Goal: Contribute content: Add original content to the website for others to see

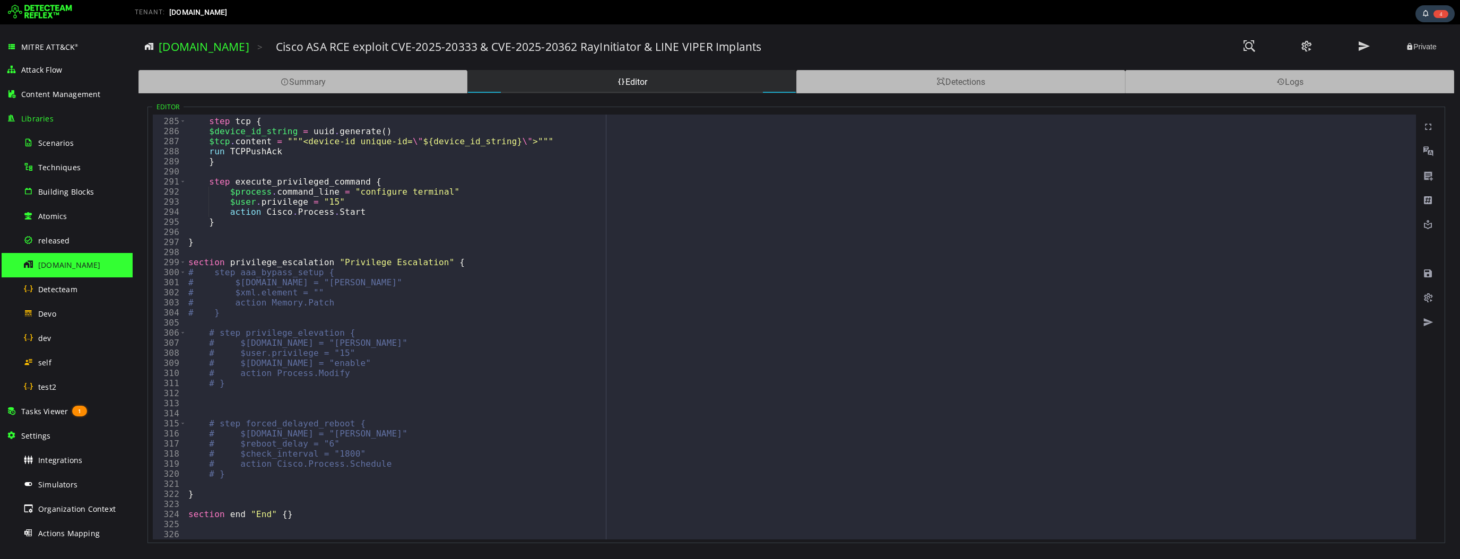
scroll to position [2860, 0]
click at [46, 414] on span "Tasks Viewer" at bounding box center [44, 411] width 47 height 10
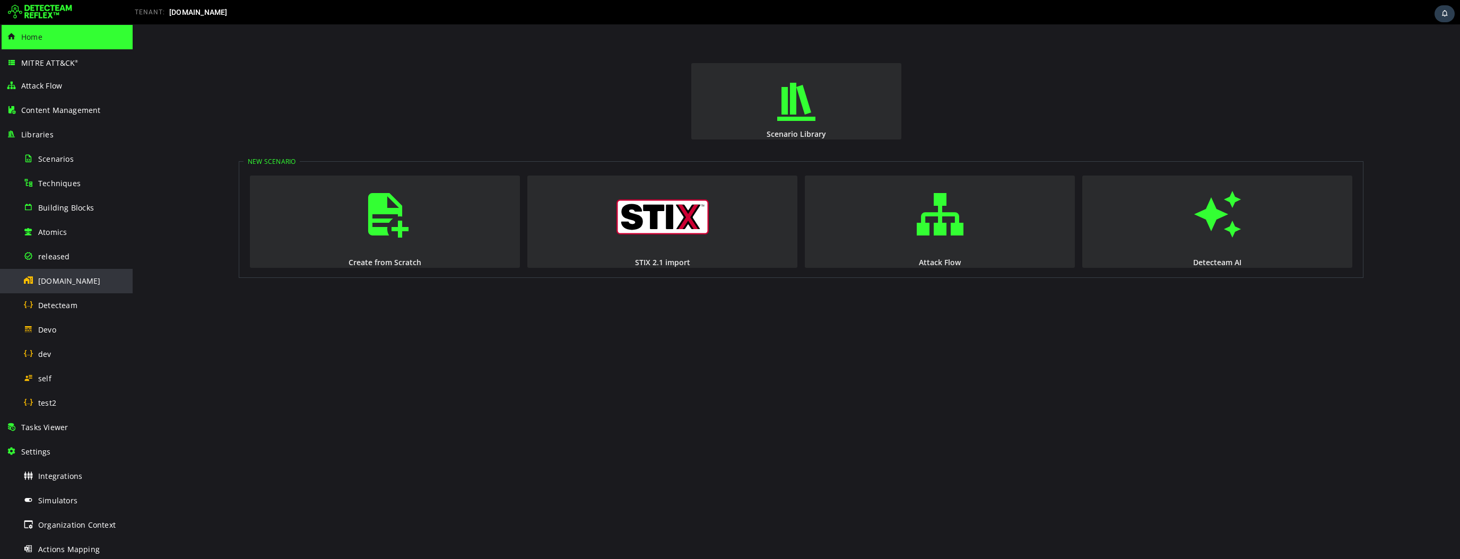
click at [63, 282] on span "[DOMAIN_NAME]" at bounding box center [69, 281] width 63 height 10
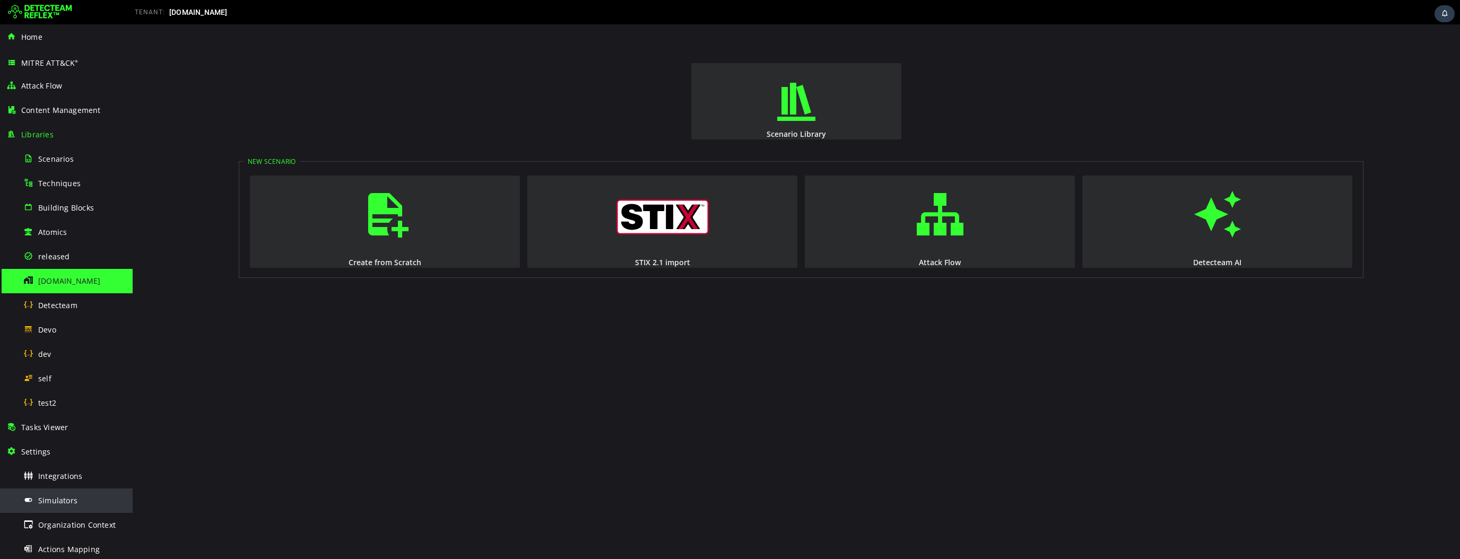
scroll to position [76, 0]
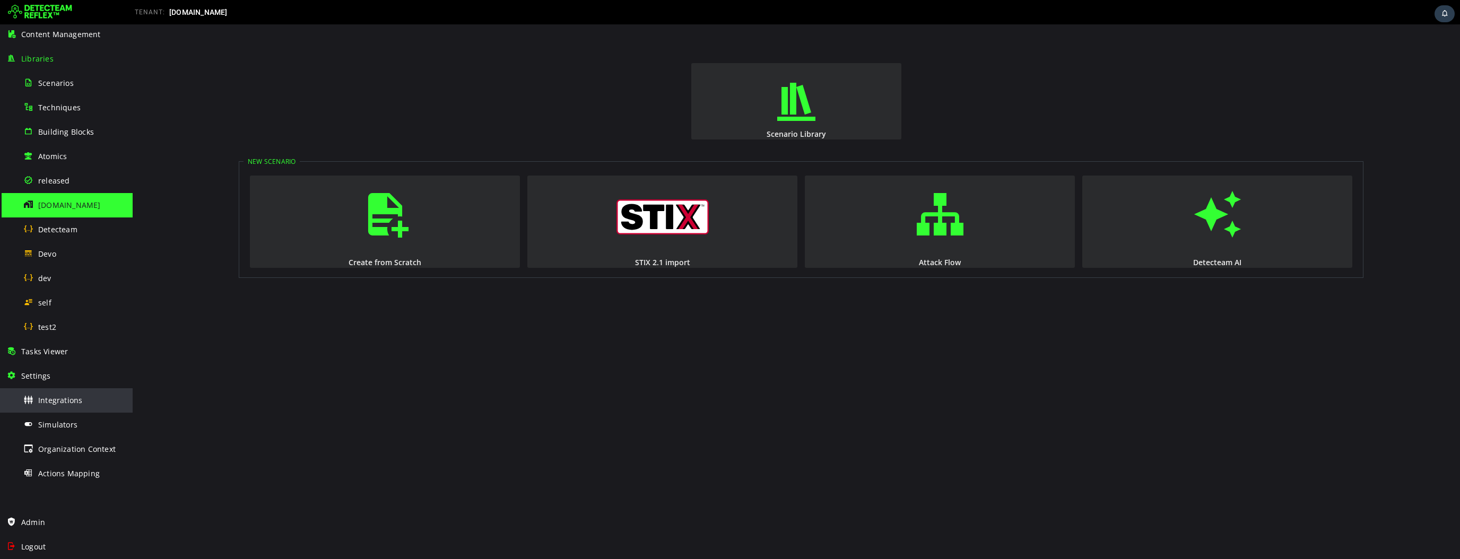
click at [72, 403] on span "Integrations" at bounding box center [60, 400] width 44 height 10
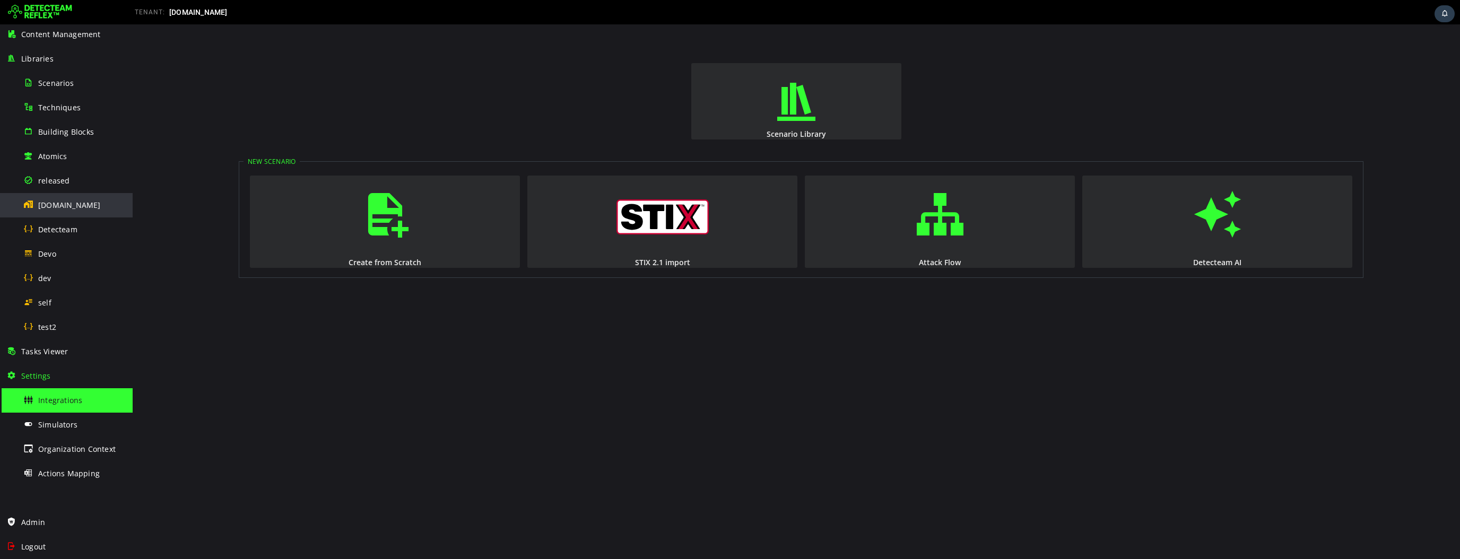
click at [74, 211] on div "[DOMAIN_NAME]" at bounding box center [74, 205] width 103 height 24
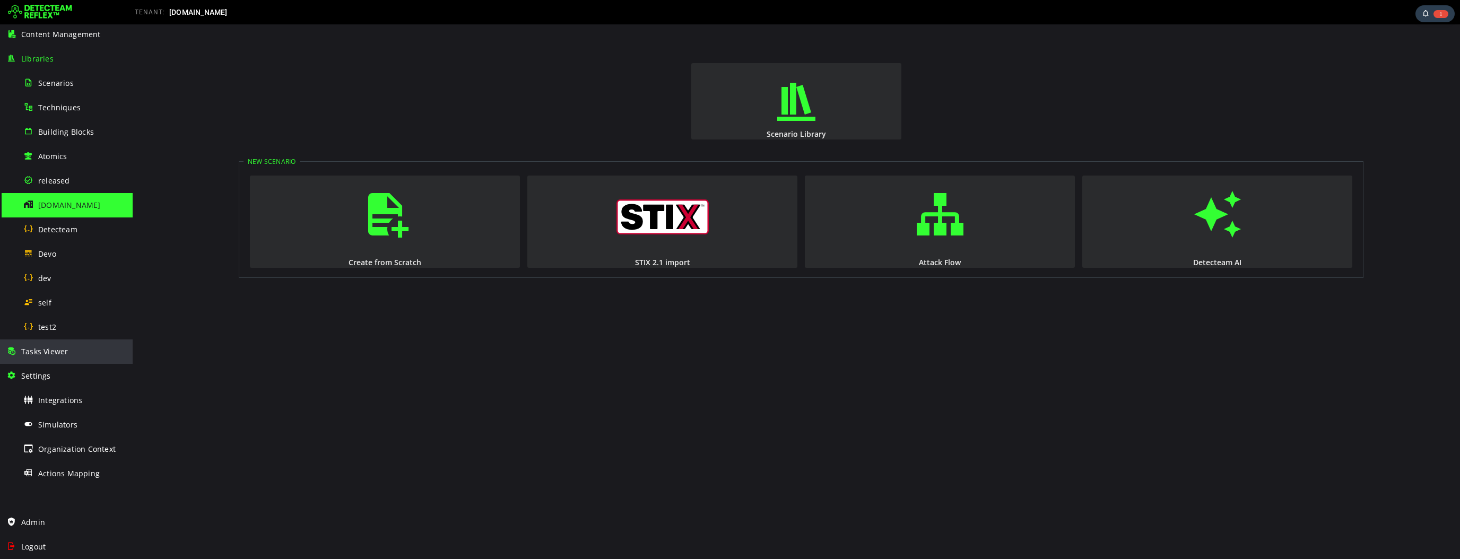
click at [48, 351] on span "Tasks Viewer" at bounding box center [44, 351] width 47 height 10
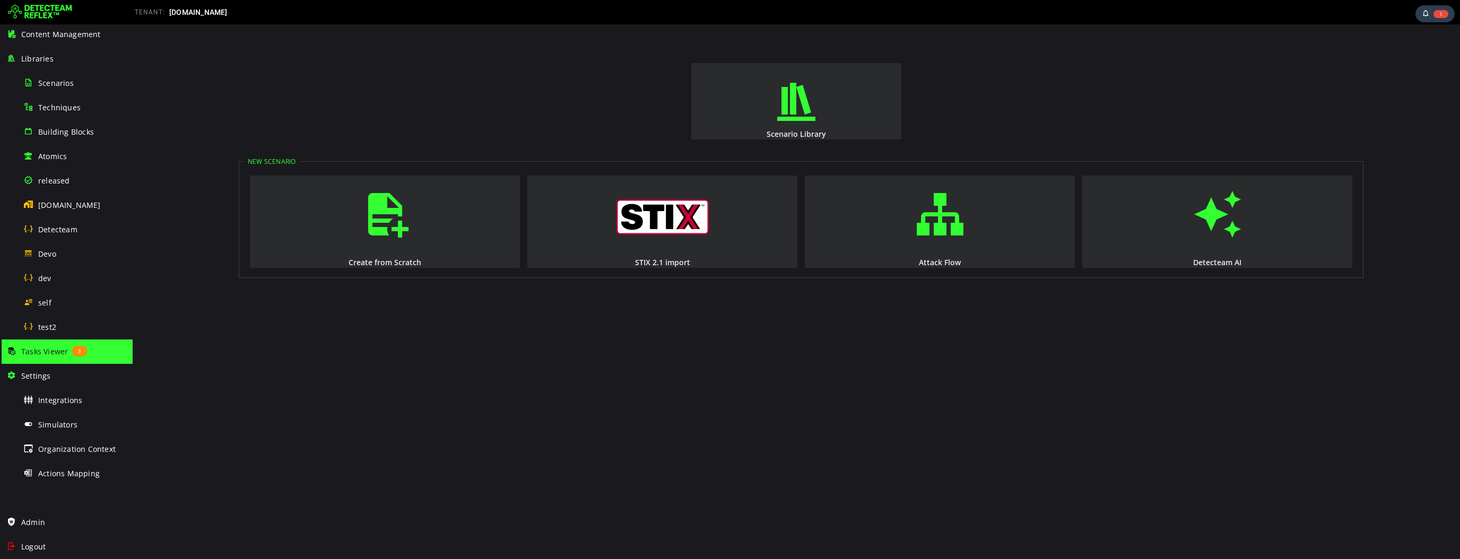
scroll to position [76, 0]
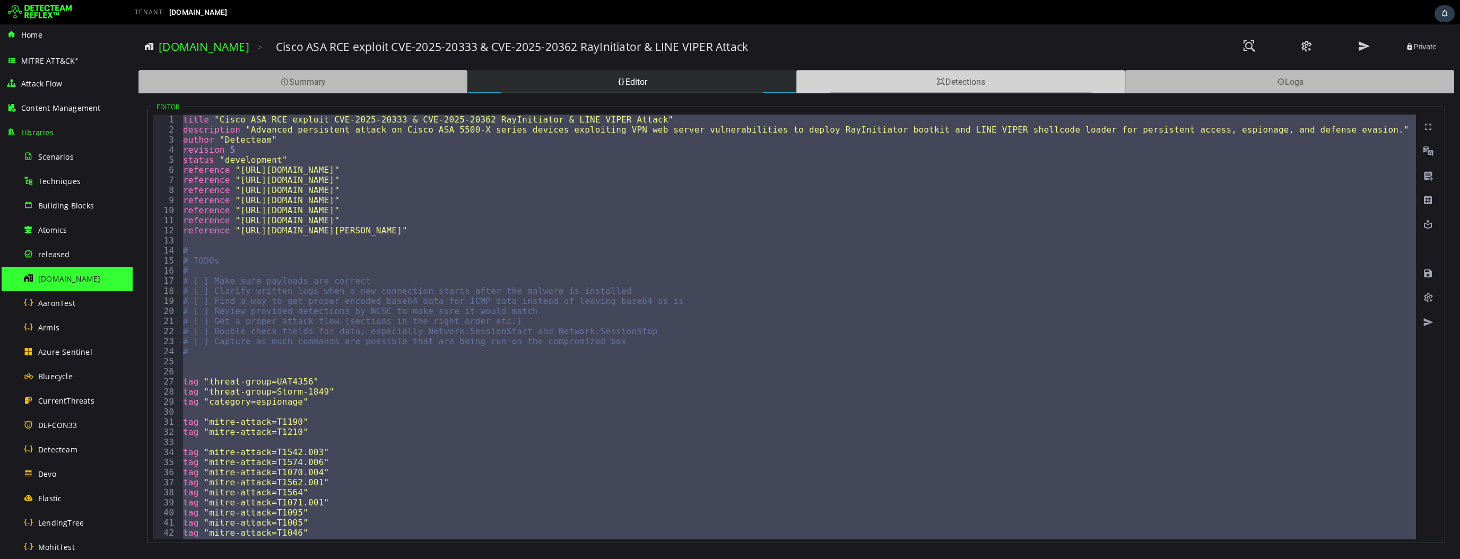
click at [958, 80] on div "Detections" at bounding box center [960, 81] width 329 height 23
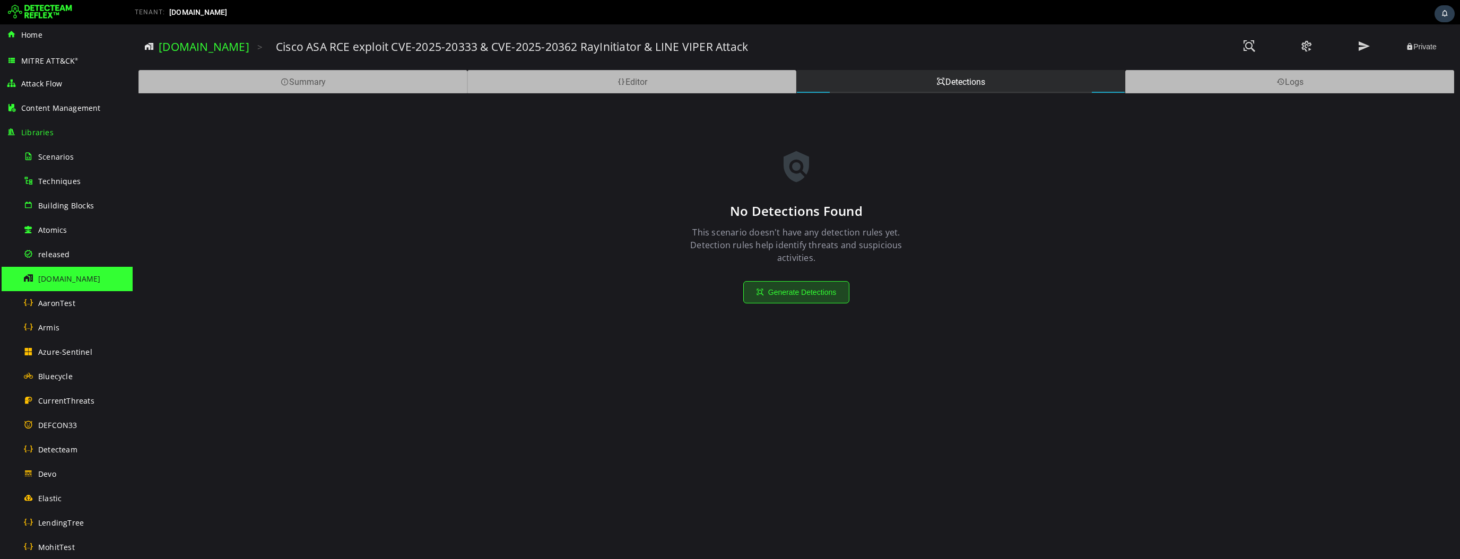
click at [795, 299] on button "Generate Detections" at bounding box center [796, 292] width 106 height 22
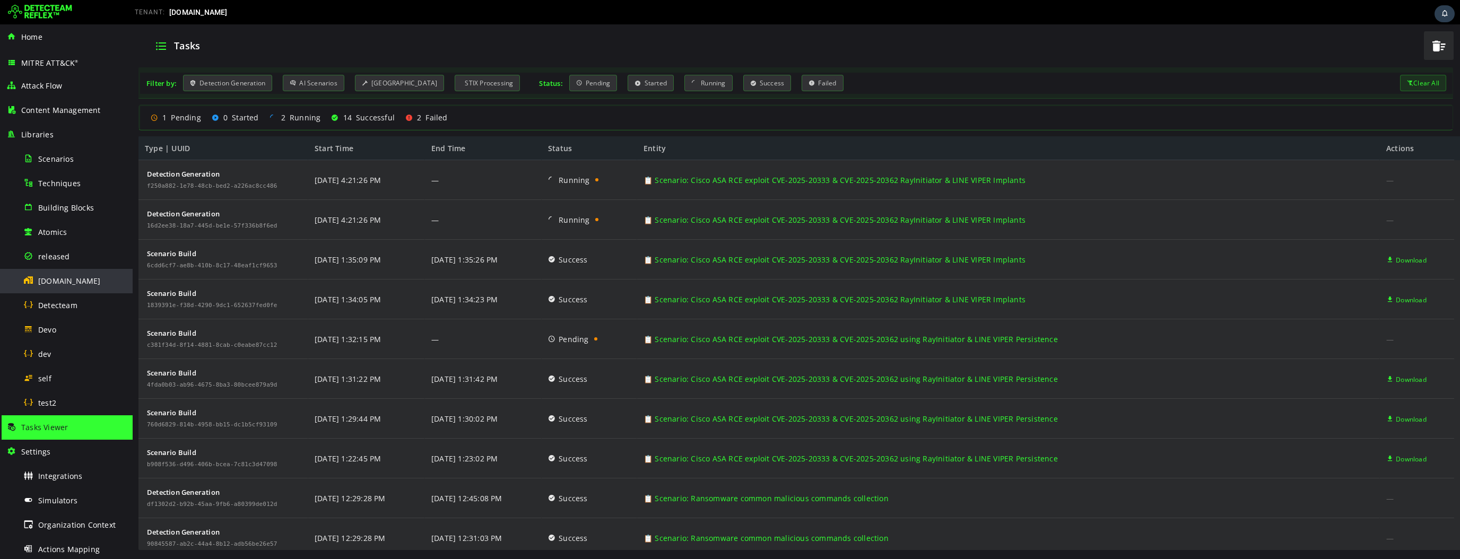
click at [70, 285] on div "[DOMAIN_NAME]" at bounding box center [74, 281] width 103 height 24
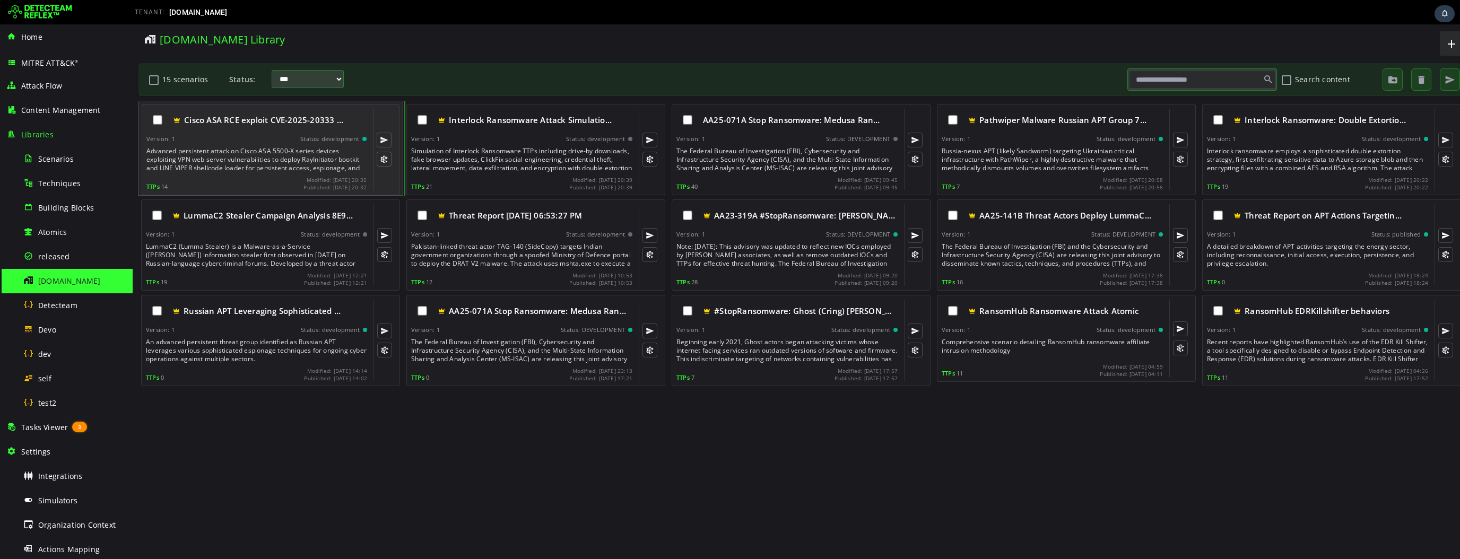
click at [255, 153] on div "Advanced persistent attack on Cisco ASA 5500-X series devices exploiting VPN we…" at bounding box center [257, 159] width 222 height 25
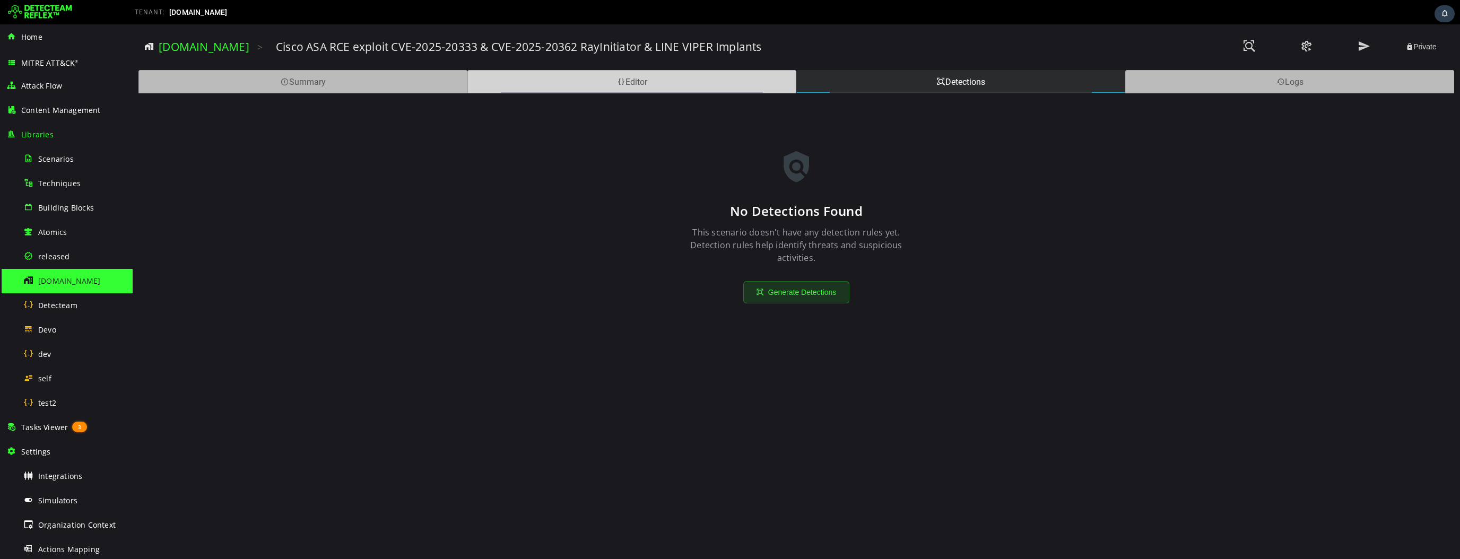
click at [631, 86] on div "Editor" at bounding box center [631, 81] width 329 height 23
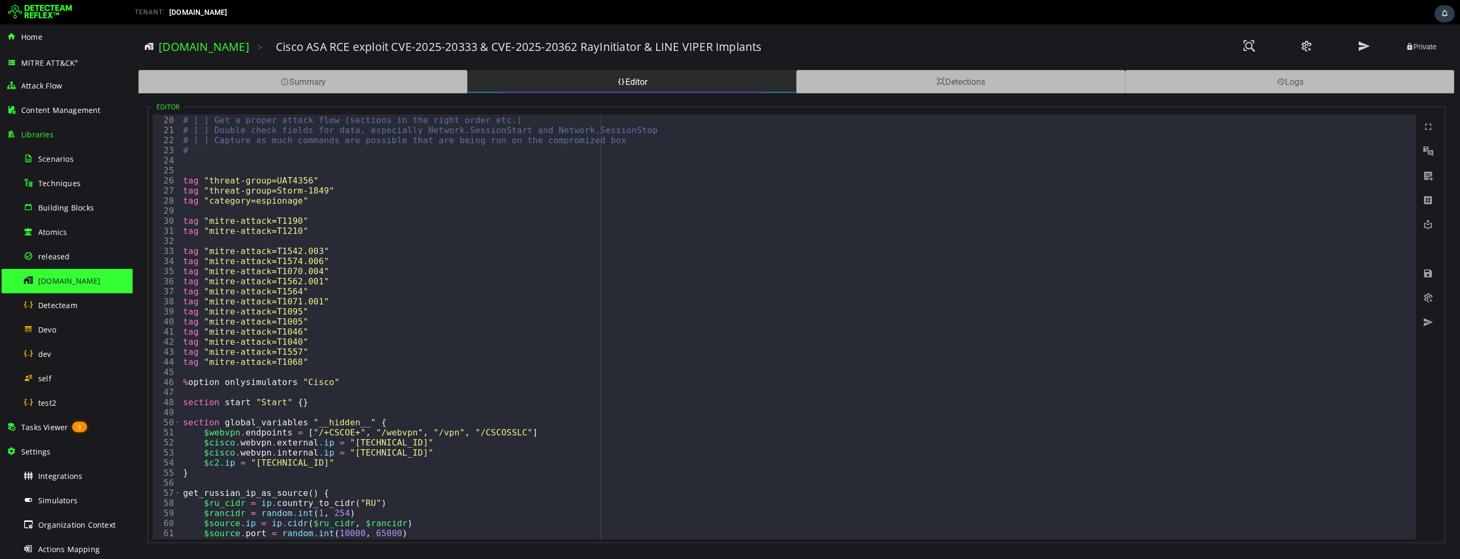
scroll to position [189, 0]
click at [1076, 16] on div at bounding box center [1124, 12] width 668 height 21
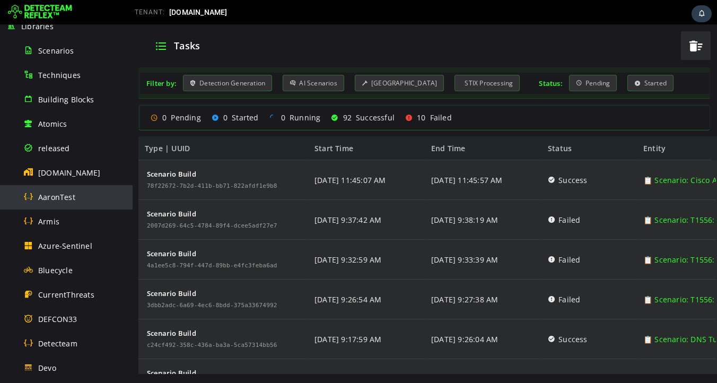
scroll to position [115, 0]
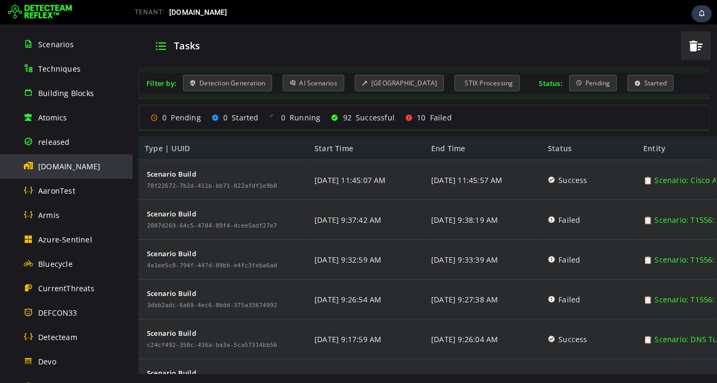
click at [66, 170] on span "[DOMAIN_NAME]" at bounding box center [69, 166] width 63 height 10
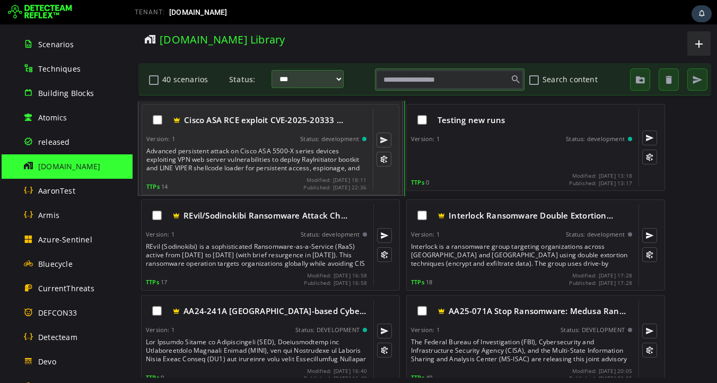
click at [251, 155] on div "Advanced persistent attack on Cisco ASA 5500-X series devices exploiting VPN we…" at bounding box center [257, 159] width 222 height 25
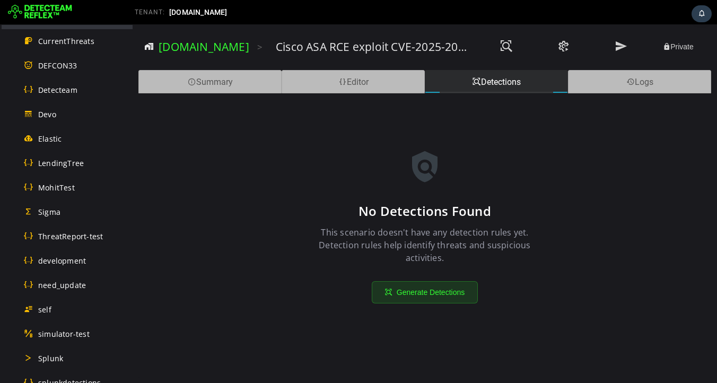
scroll to position [642, 0]
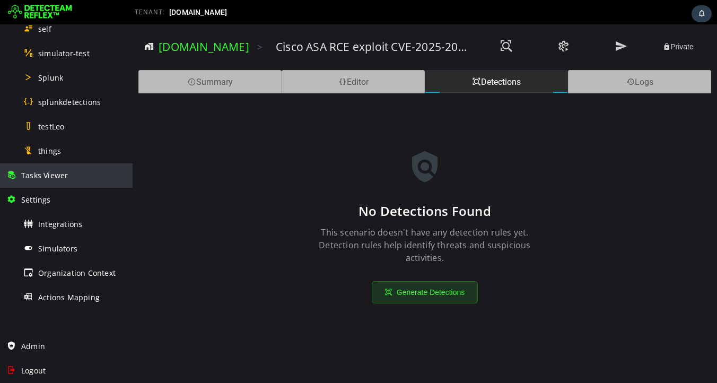
click at [56, 181] on div "Tasks Viewer" at bounding box center [66, 175] width 120 height 24
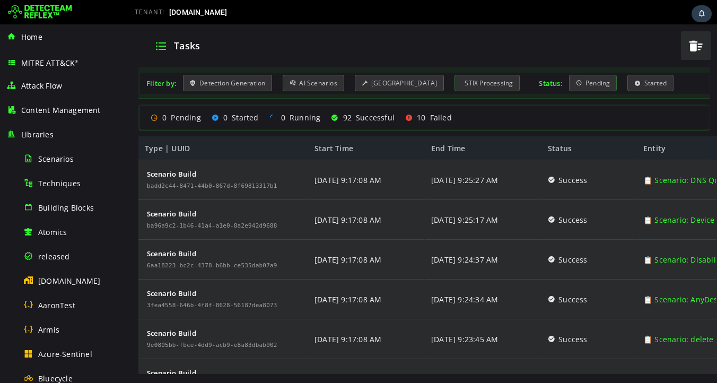
scroll to position [388, 0]
click at [241, 89] on div "Detection Generation" at bounding box center [227, 83] width 89 height 16
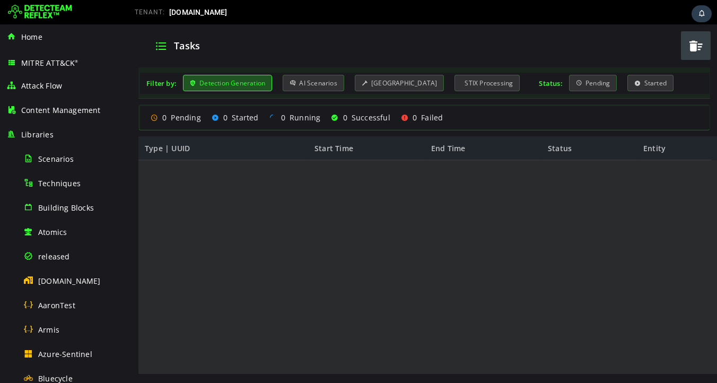
scroll to position [0, 0]
click at [51, 160] on span "Scenarios" at bounding box center [56, 159] width 36 height 10
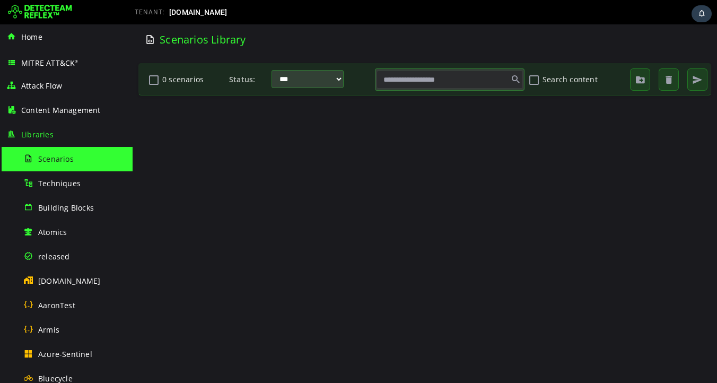
click at [430, 77] on input "text" at bounding box center [450, 80] width 146 height 18
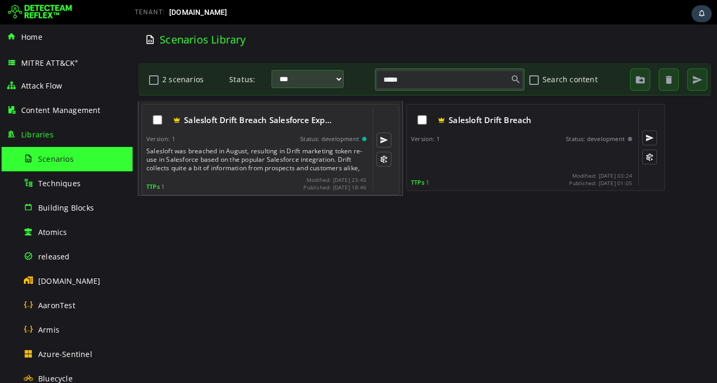
type input "*****"
click at [237, 161] on div "Salesloft was breached in August, resulting in Drift marketing token re-use in …" at bounding box center [257, 159] width 222 height 25
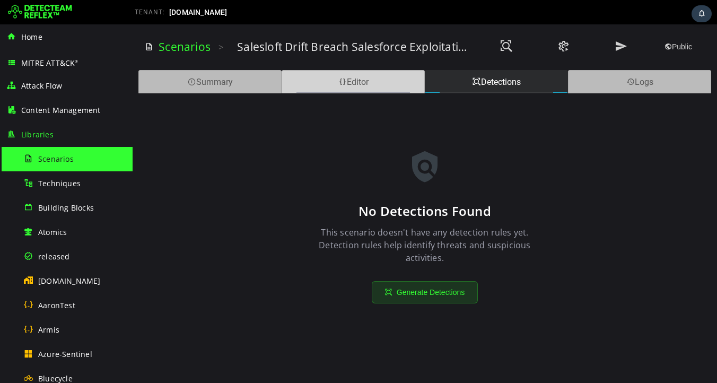
click at [364, 81] on div "Editor" at bounding box center [353, 81] width 143 height 23
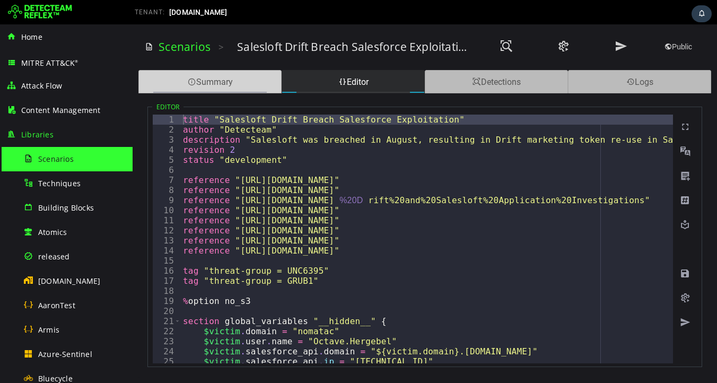
click at [205, 79] on div "Summary" at bounding box center [209, 81] width 143 height 23
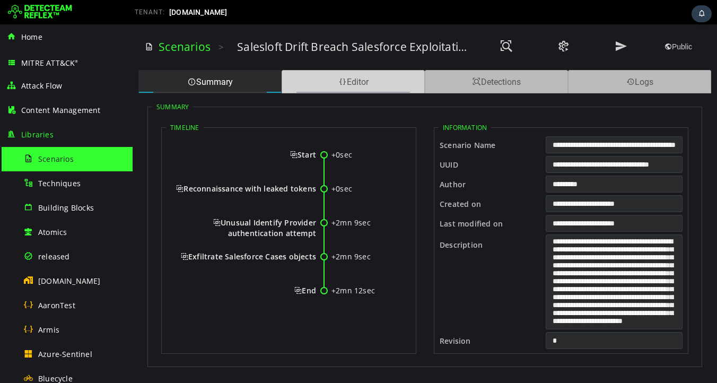
click at [340, 81] on span at bounding box center [342, 82] width 8 height 10
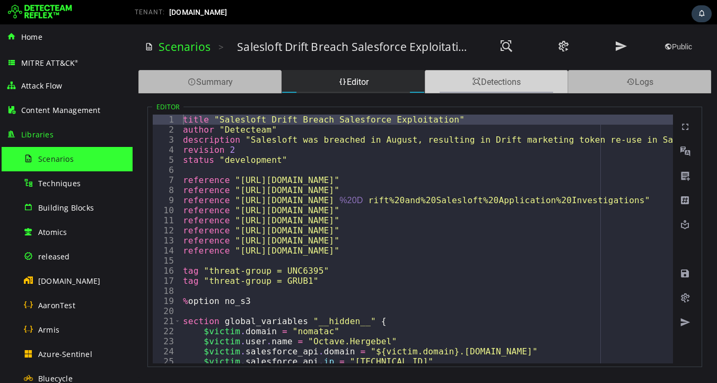
click at [487, 84] on div "Detections" at bounding box center [496, 81] width 143 height 23
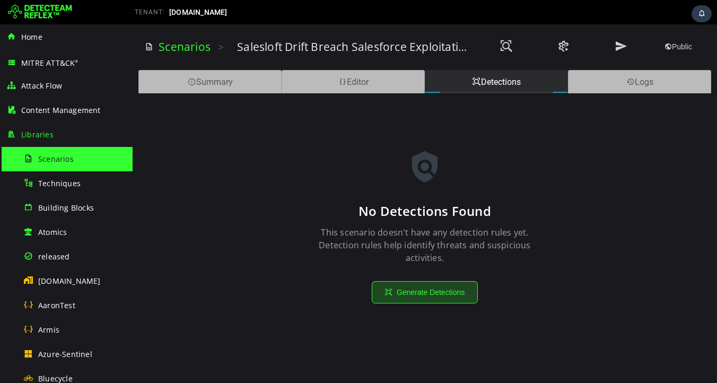
click at [424, 289] on button "Generate Detections" at bounding box center [425, 292] width 106 height 22
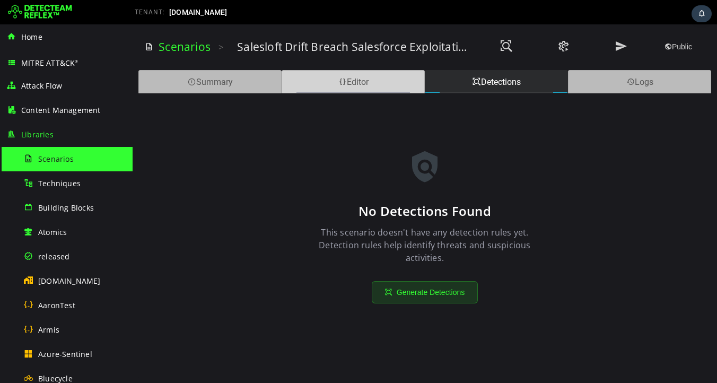
click at [338, 84] on span at bounding box center [342, 82] width 8 height 10
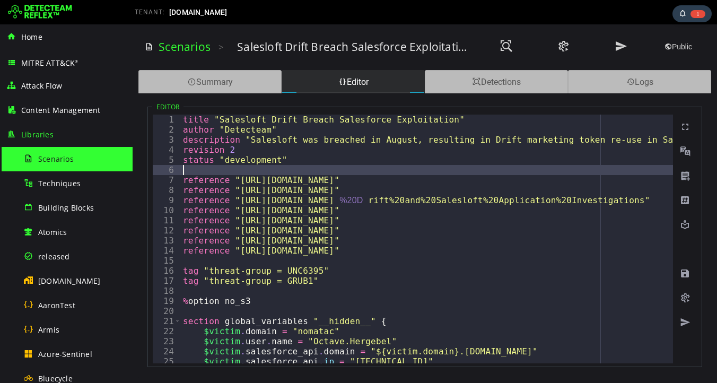
type textarea "**********"
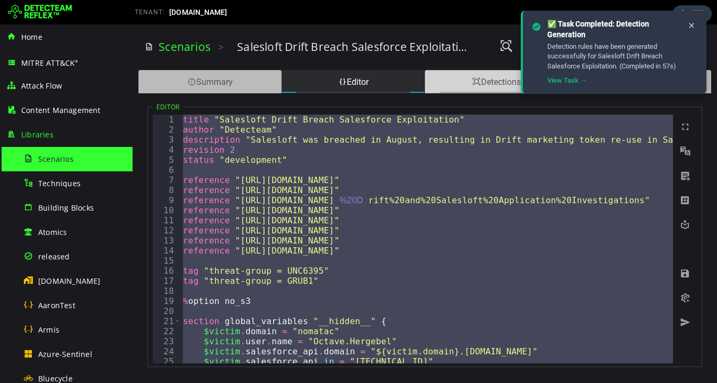
click at [484, 92] on div "Detections" at bounding box center [496, 81] width 143 height 23
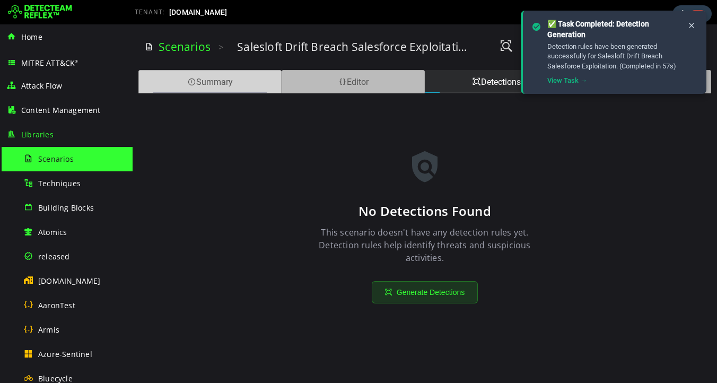
click at [212, 83] on div "Summary" at bounding box center [209, 81] width 143 height 23
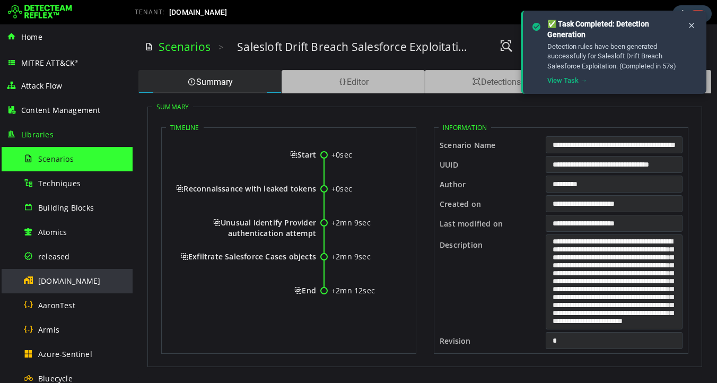
click at [64, 280] on span "[DOMAIN_NAME]" at bounding box center [69, 281] width 63 height 10
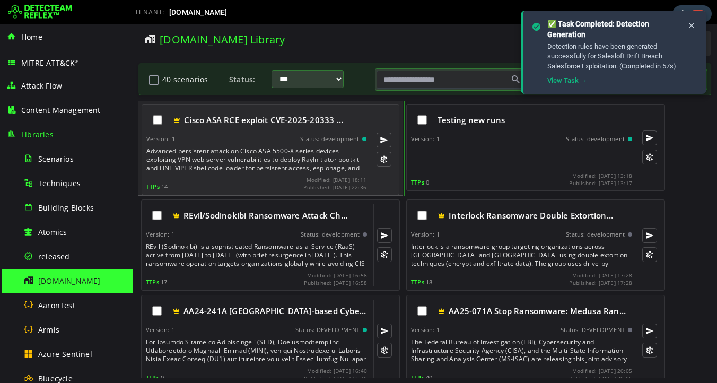
click at [235, 151] on div "Advanced persistent attack on Cisco ASA 5500-X series devices exploiting VPN we…" at bounding box center [257, 159] width 222 height 25
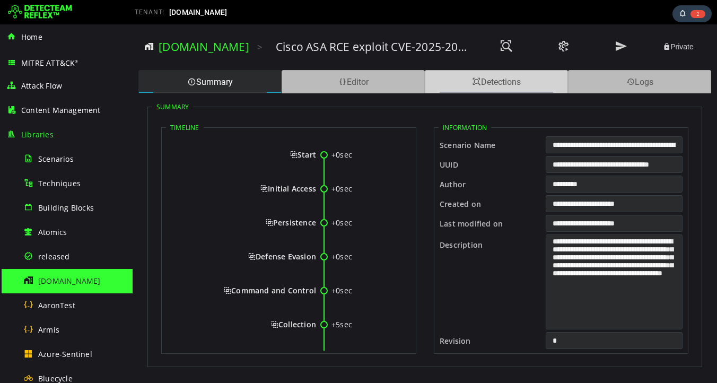
click at [485, 81] on div "Detections" at bounding box center [496, 81] width 143 height 23
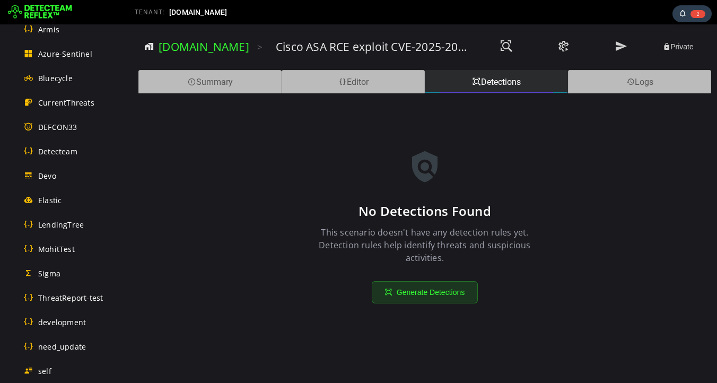
scroll to position [557, 0]
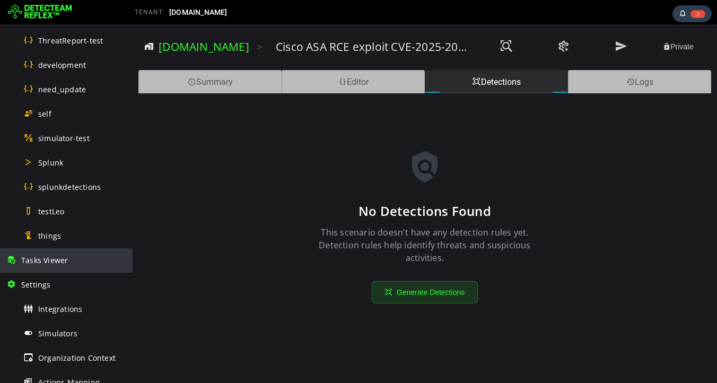
click at [55, 266] on div "Tasks Viewer" at bounding box center [66, 260] width 120 height 24
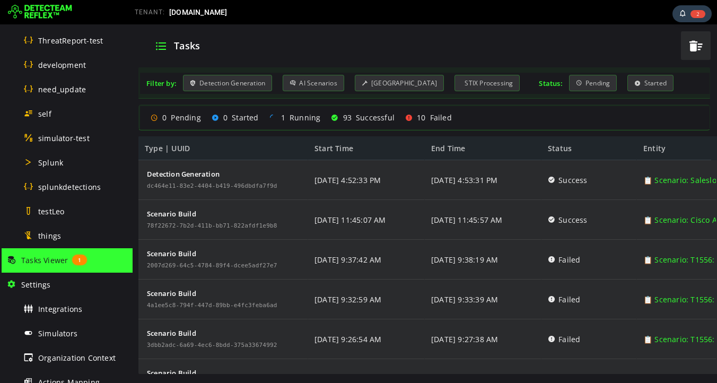
scroll to position [66, 0]
click at [256, 82] on div "Detection Generation" at bounding box center [227, 83] width 89 height 16
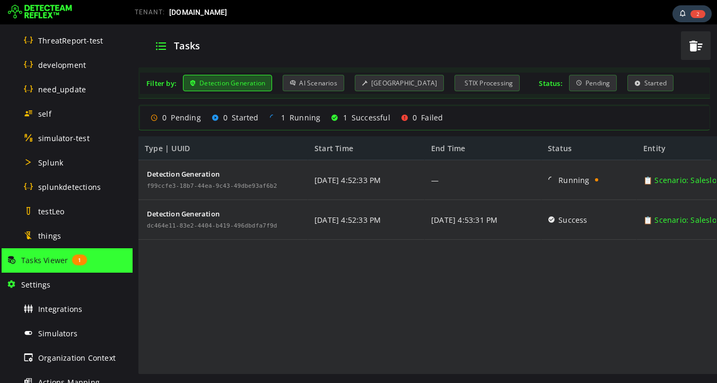
scroll to position [0, 0]
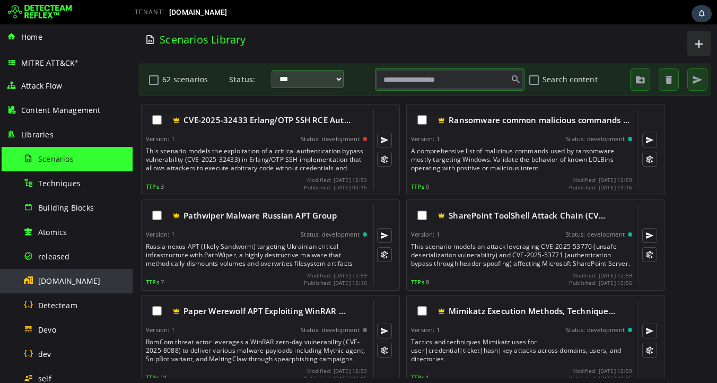
scroll to position [252, 0]
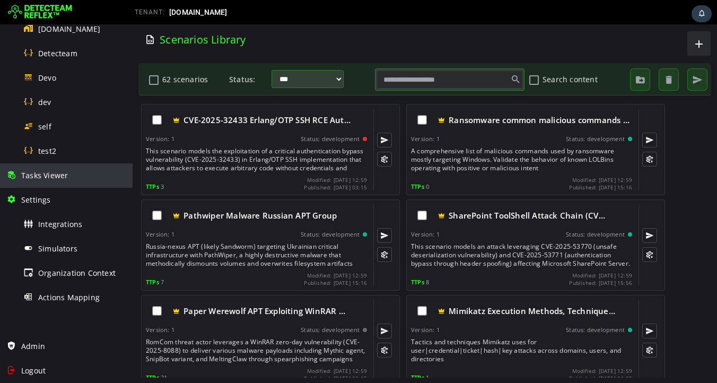
click at [48, 177] on span "Tasks Viewer" at bounding box center [44, 175] width 47 height 10
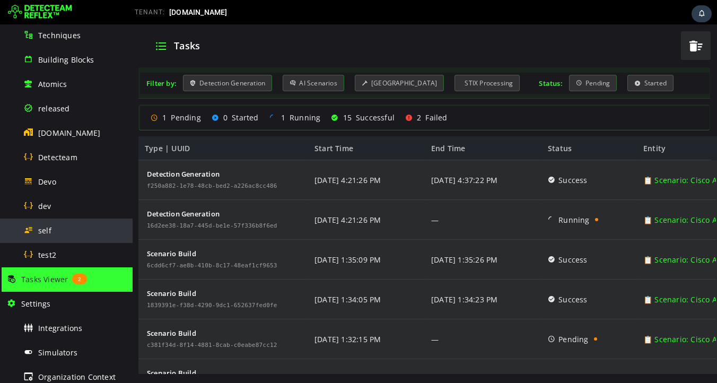
scroll to position [149, 0]
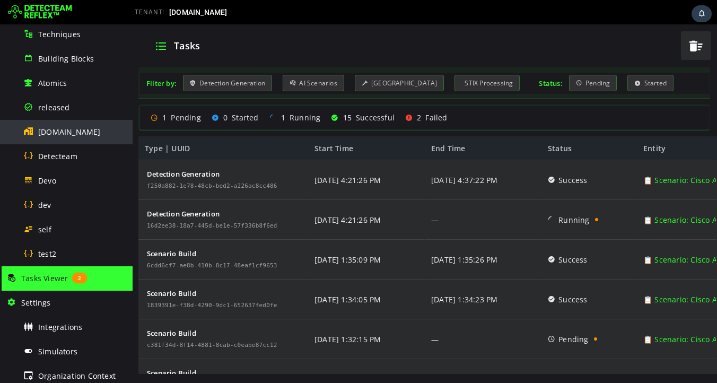
click at [59, 134] on span "[DOMAIN_NAME]" at bounding box center [69, 132] width 63 height 10
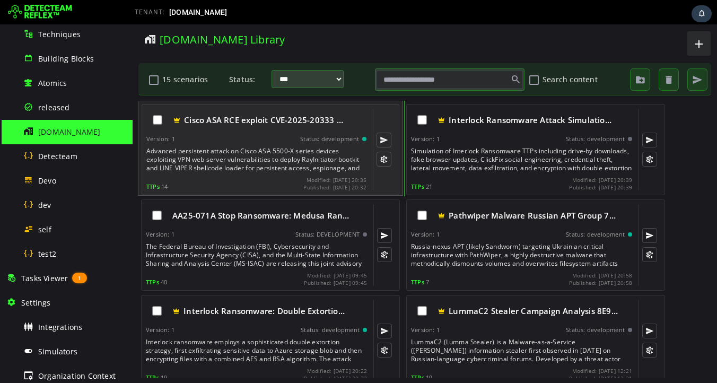
click at [230, 149] on div "Advanced persistent attack on Cisco ASA 5500-X series devices exploiting VPN we…" at bounding box center [257, 159] width 222 height 25
click at [241, 154] on div "Advanced persistent attack on Cisco ASA 5500-X series devices exploiting VPN we…" at bounding box center [257, 159] width 222 height 25
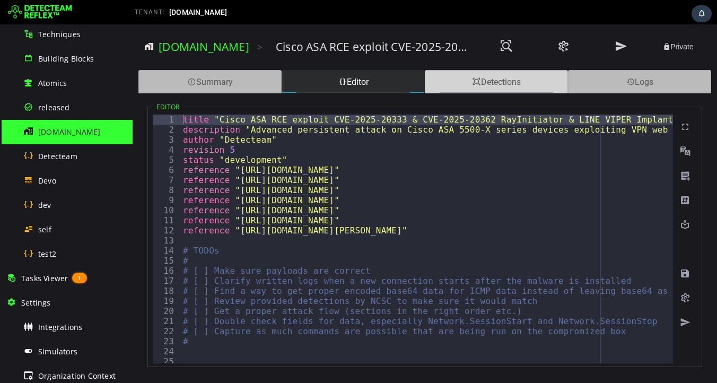
click at [501, 84] on div "Detections" at bounding box center [496, 81] width 143 height 23
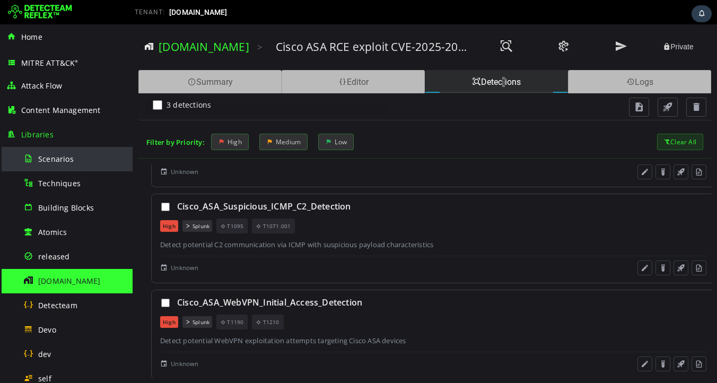
click at [59, 158] on span "Scenarios" at bounding box center [56, 159] width 36 height 10
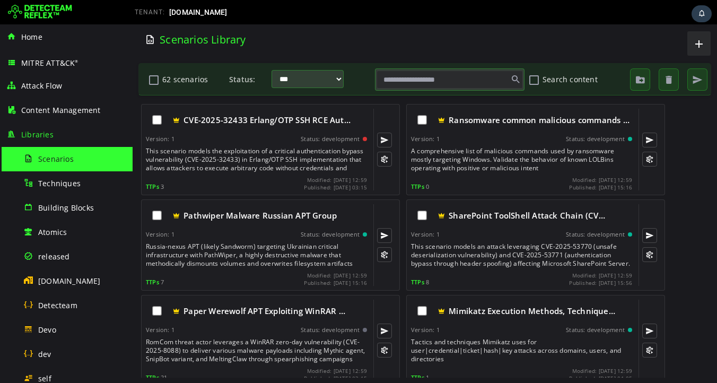
click at [427, 82] on input "text" at bounding box center [450, 80] width 146 height 18
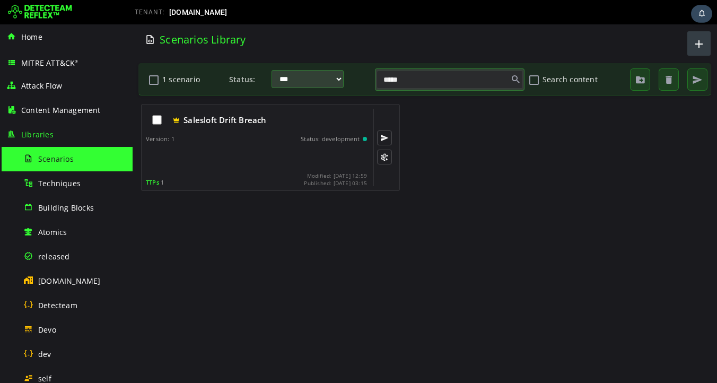
type input "*****"
click at [697, 45] on span "button" at bounding box center [699, 44] width 13 height 18
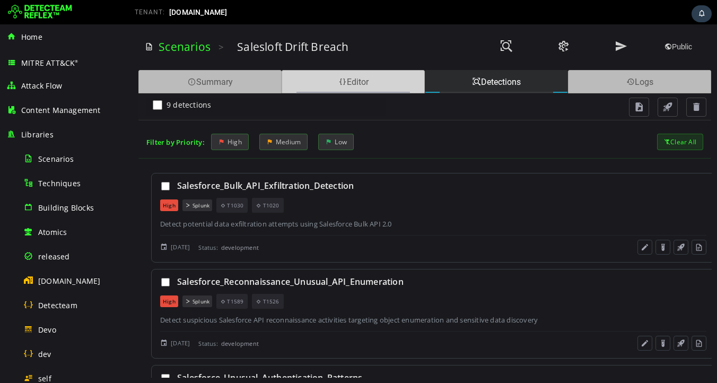
click at [348, 80] on div "Editor" at bounding box center [353, 81] width 143 height 23
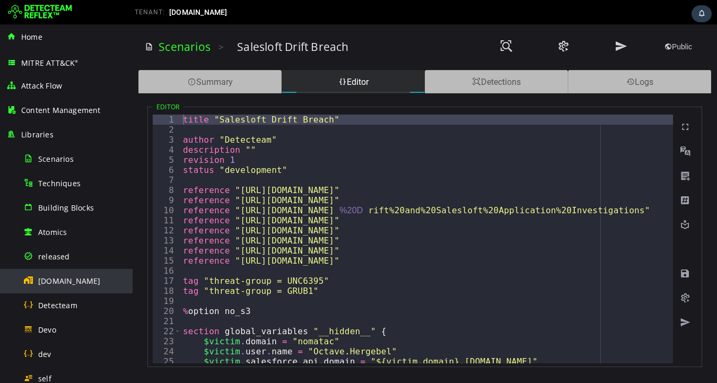
click at [59, 282] on span "[DOMAIN_NAME]" at bounding box center [69, 281] width 63 height 10
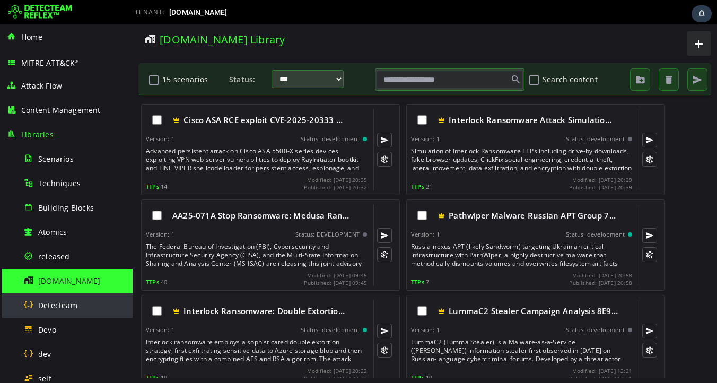
click at [57, 304] on span "Detecteam" at bounding box center [57, 305] width 39 height 10
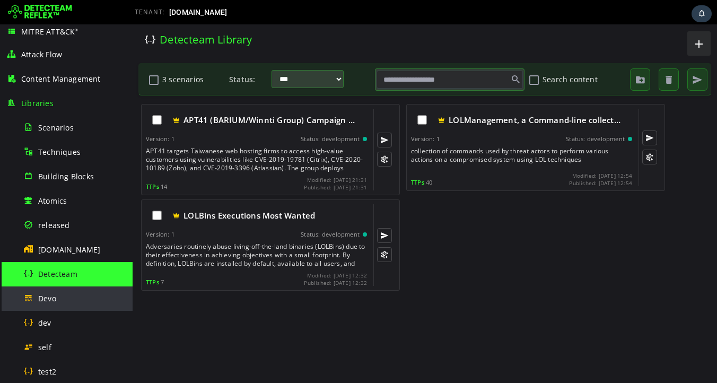
scroll to position [31, 0]
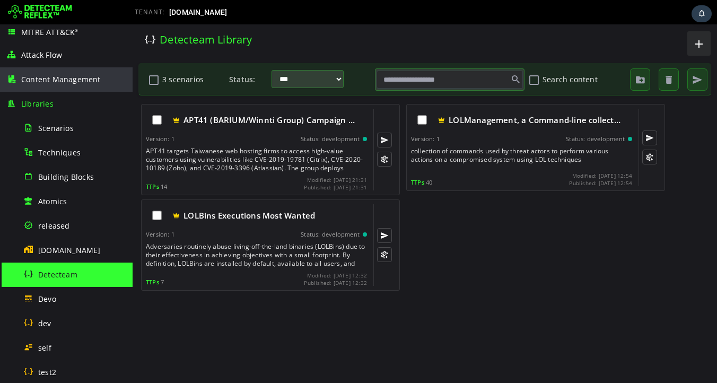
click at [70, 77] on span "Content Management" at bounding box center [61, 79] width 80 height 10
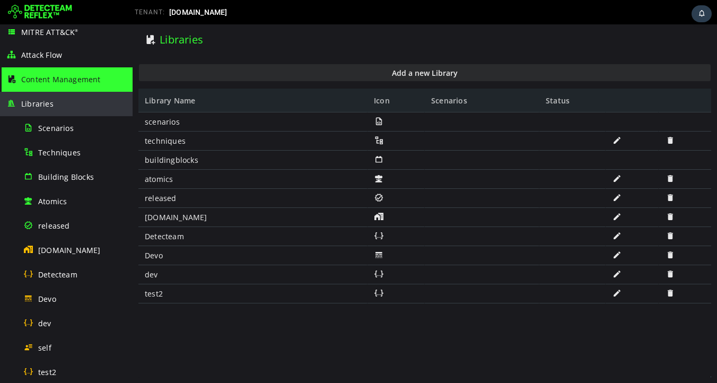
click at [60, 104] on div "Libraries" at bounding box center [66, 104] width 120 height 24
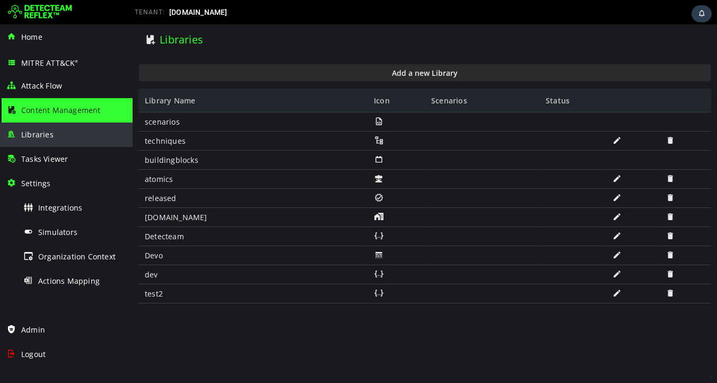
click at [42, 133] on span "Libraries" at bounding box center [37, 134] width 32 height 10
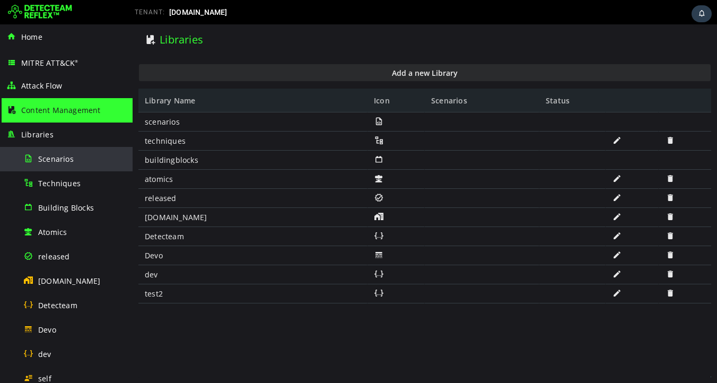
click at [50, 160] on span "Scenarios" at bounding box center [56, 159] width 36 height 10
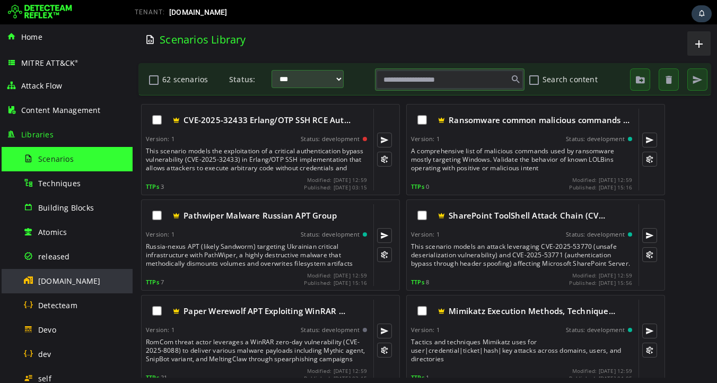
click at [64, 283] on span "[DOMAIN_NAME]" at bounding box center [69, 281] width 63 height 10
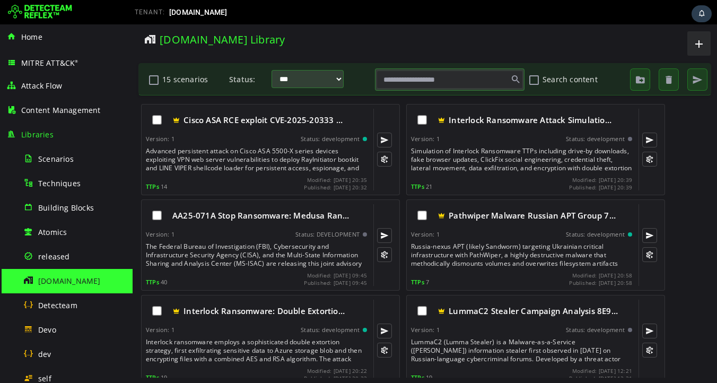
click at [403, 82] on input "text" at bounding box center [450, 80] width 146 height 18
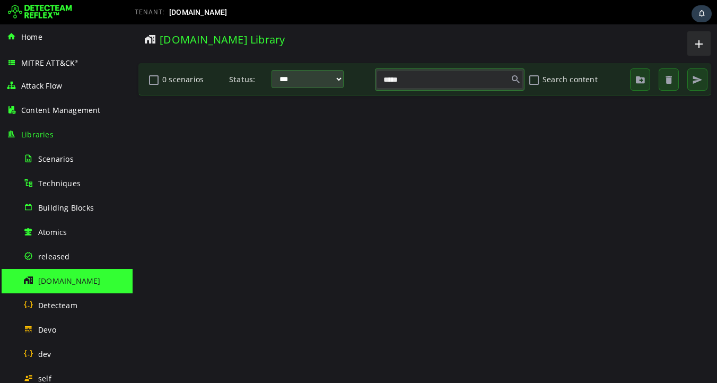
type input "*****"
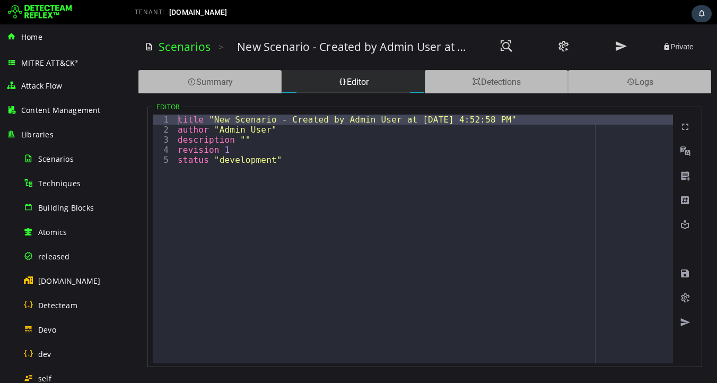
click at [338, 227] on div "title "New Scenario - Created by Admin User at [DATE] 4:52:58 PM" author "Admin…" at bounding box center [424, 249] width 497 height 269
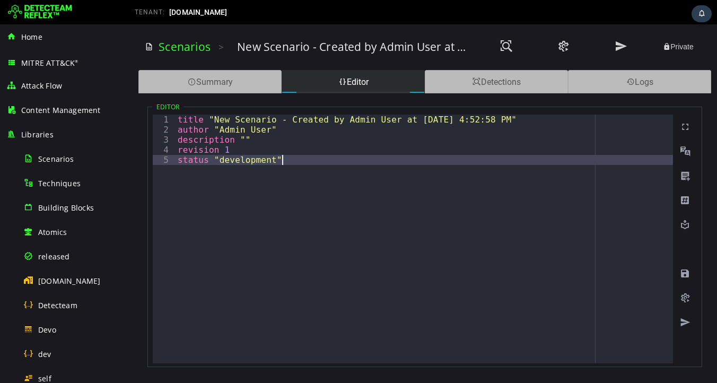
type textarea "**********"
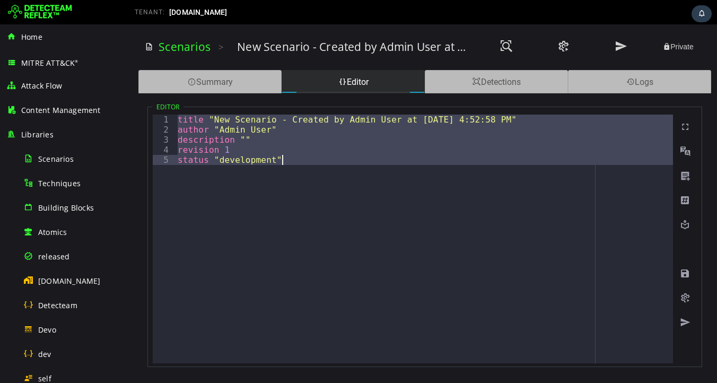
paste textarea
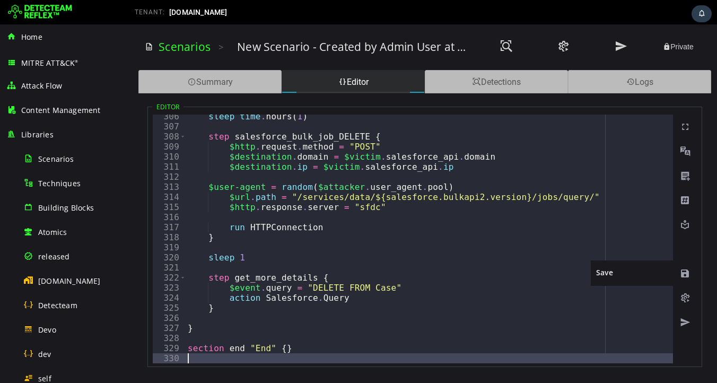
click at [687, 273] on span at bounding box center [685, 273] width 11 height 11
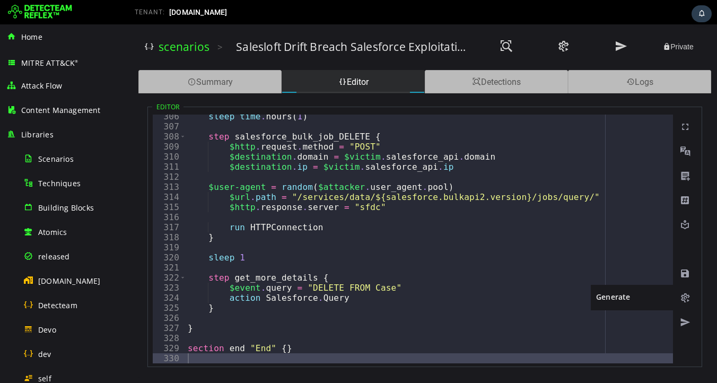
click at [687, 296] on span at bounding box center [685, 298] width 11 height 11
click at [683, 298] on span at bounding box center [685, 298] width 11 height 11
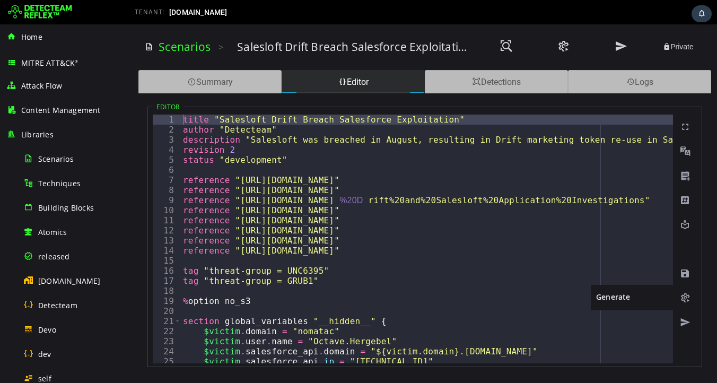
click at [685, 298] on span at bounding box center [685, 298] width 11 height 11
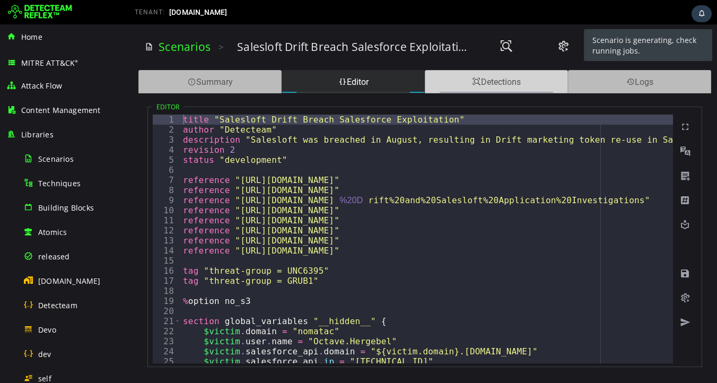
click at [492, 85] on div "Detections" at bounding box center [496, 81] width 143 height 23
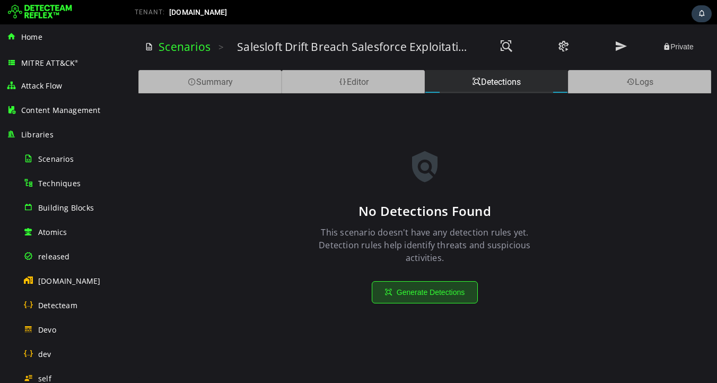
click at [426, 293] on button "Generate Detections" at bounding box center [425, 292] width 106 height 22
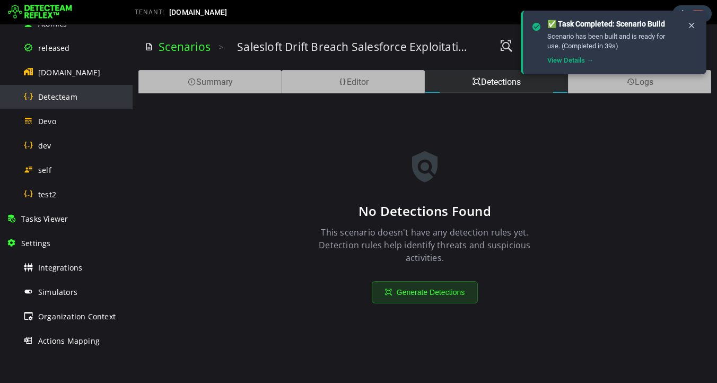
scroll to position [252, 0]
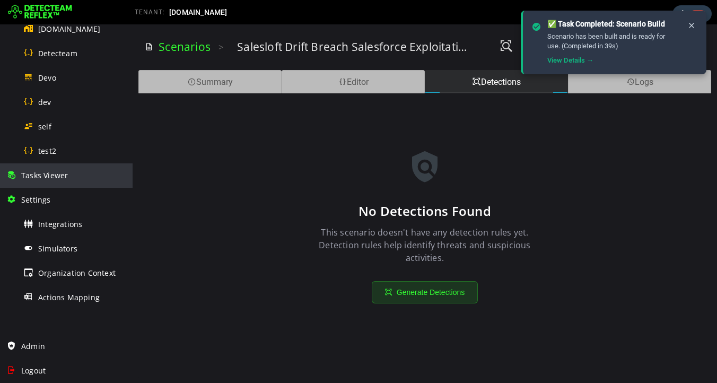
click at [62, 164] on div "Tasks Viewer" at bounding box center [66, 175] width 120 height 24
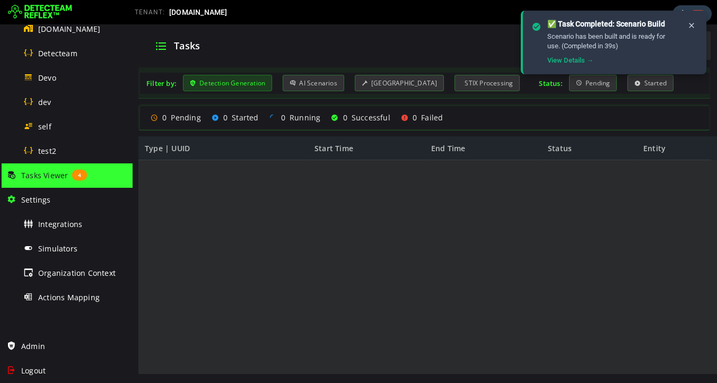
click at [237, 85] on div "Detection Generation" at bounding box center [227, 83] width 89 height 16
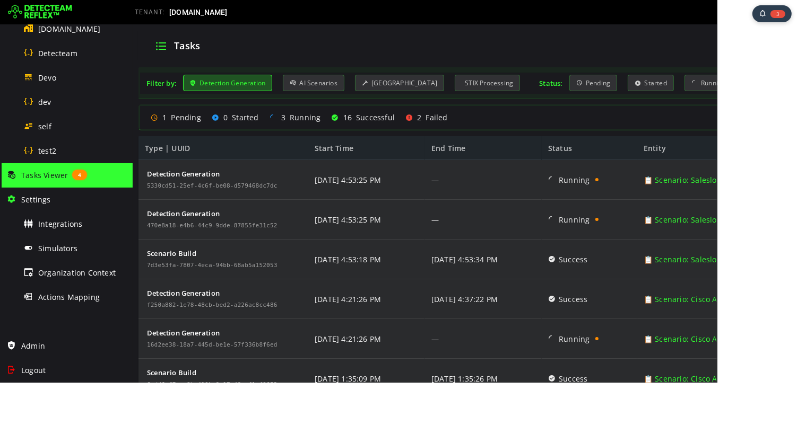
scroll to position [209, 0]
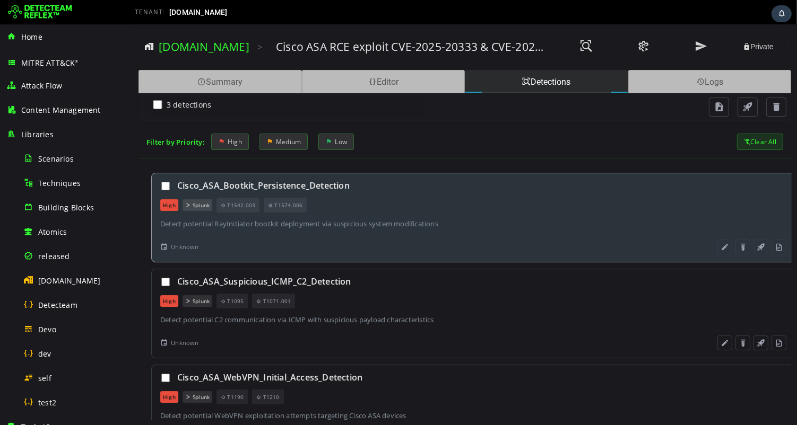
scroll to position [30, 0]
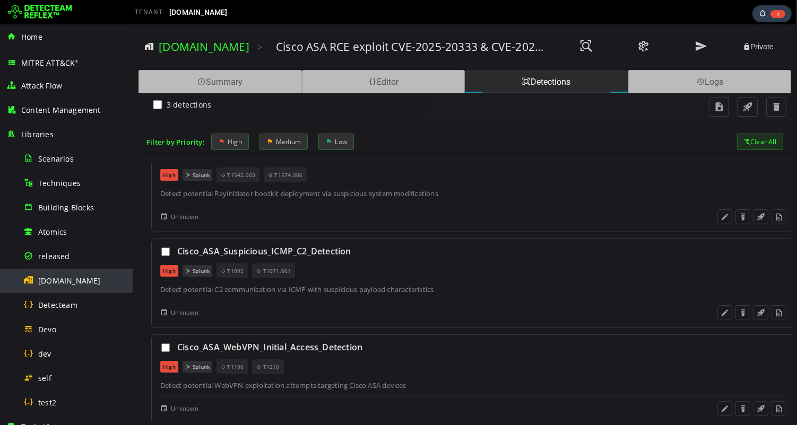
click at [71, 280] on span "[DOMAIN_NAME]" at bounding box center [69, 281] width 63 height 10
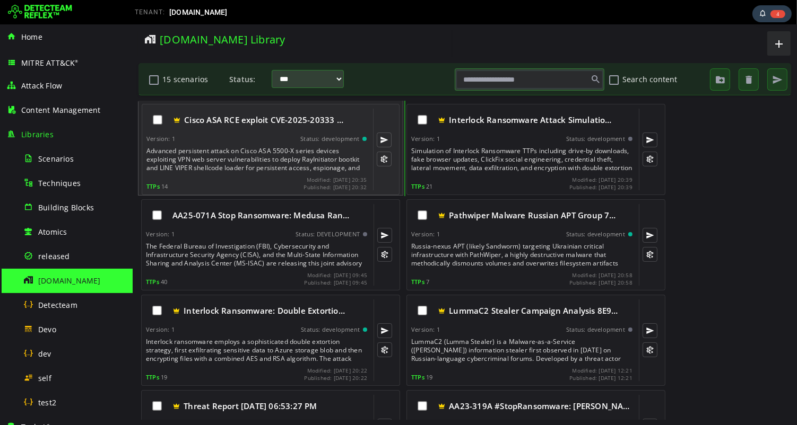
click at [244, 153] on div "Advanced persistent attack on Cisco ASA 5500-X series devices exploiting VPN we…" at bounding box center [257, 159] width 222 height 25
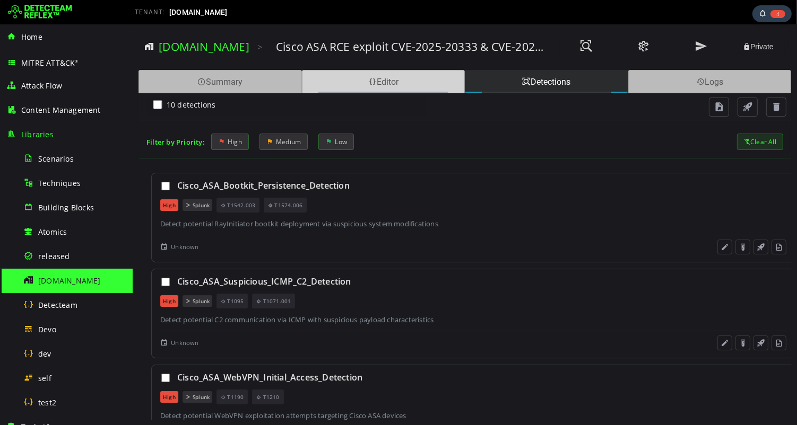
click at [400, 86] on div "Editor" at bounding box center [382, 81] width 163 height 23
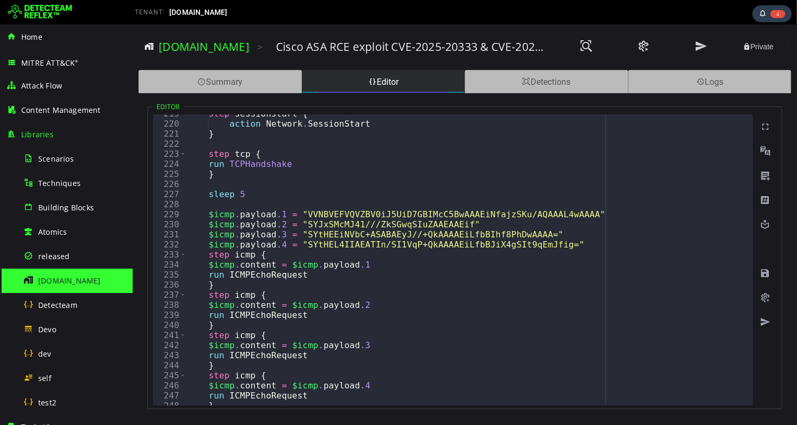
scroll to position [2203, 0]
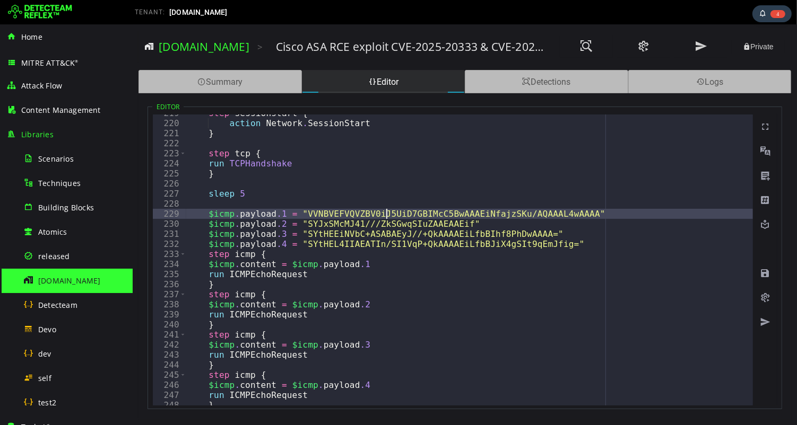
click at [387, 211] on div "step sessionstart { action Network . SessionStart } step tcp { run TCPHandshake…" at bounding box center [800, 263] width 1230 height 311
click at [308, 213] on div "step sessionstart { action Network . SessionStart } step tcp { run TCPHandshake…" at bounding box center [800, 263] width 1230 height 311
drag, startPoint x: 304, startPoint y: 213, endPoint x: 599, endPoint y: 210, distance: 294.9
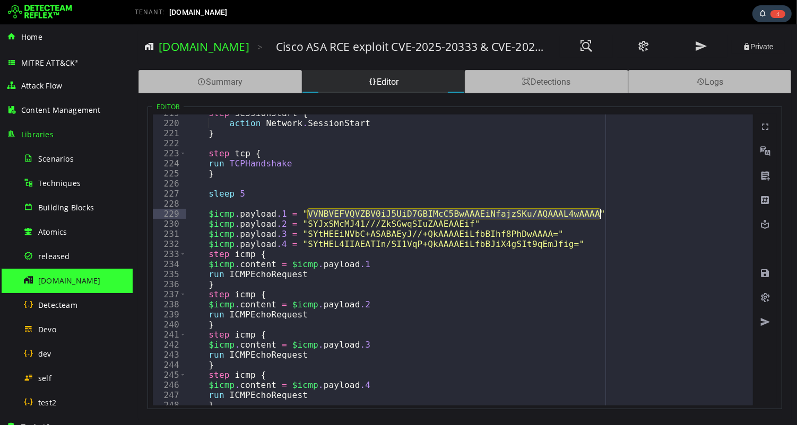
click at [599, 210] on div "step sessionstart { action Network . SessionStart } step tcp { run TCPHandshake…" at bounding box center [800, 263] width 1230 height 311
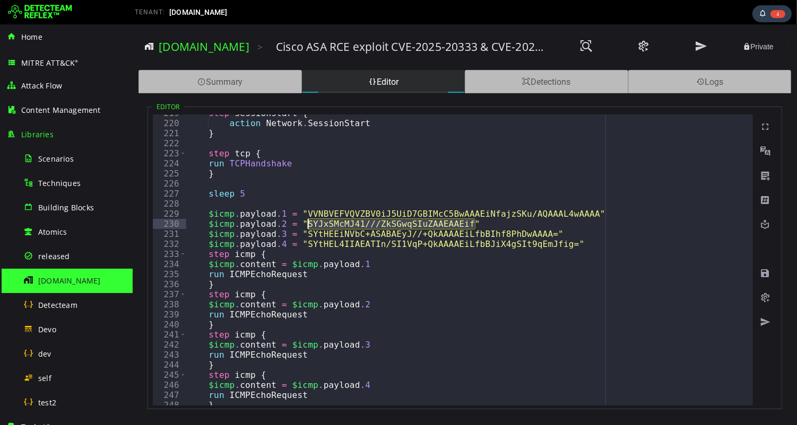
drag, startPoint x: 473, startPoint y: 224, endPoint x: 308, endPoint y: 224, distance: 165.5
click at [308, 224] on div "step sessionstart { action Network . SessionStart } step tcp { run TCPHandshake…" at bounding box center [800, 263] width 1230 height 311
type textarea "**********"
